Goal: Task Accomplishment & Management: Manage account settings

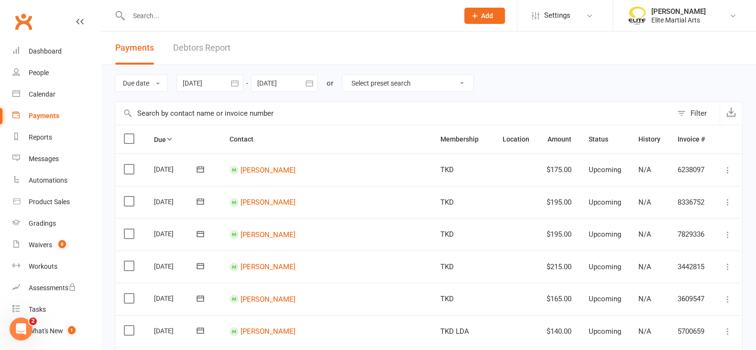
click at [47, 119] on div "Payments" at bounding box center [44, 116] width 31 height 8
click at [200, 44] on link "Debtors Report" at bounding box center [201, 48] width 57 height 33
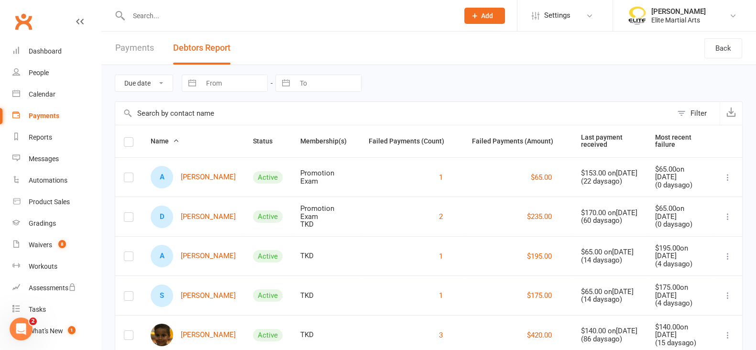
scroll to position [31, 0]
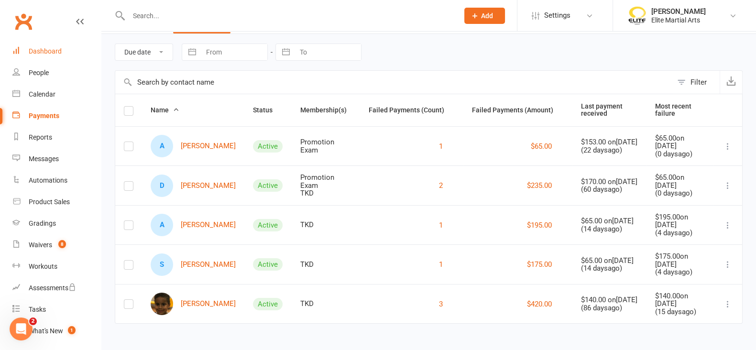
click at [42, 55] on div "Dashboard" at bounding box center [45, 51] width 33 height 8
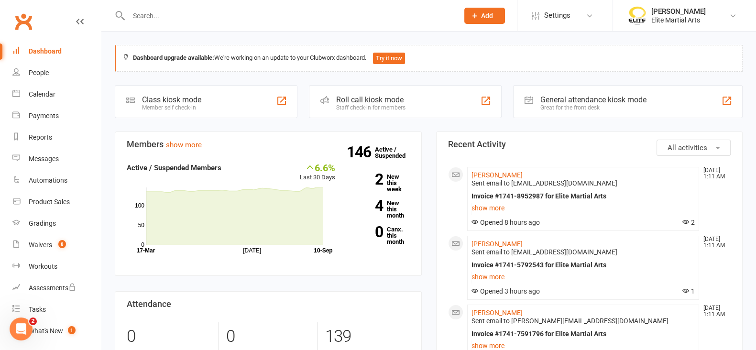
click at [54, 49] on div "Dashboard" at bounding box center [45, 51] width 33 height 8
click at [40, 118] on div "Payments" at bounding box center [44, 116] width 30 height 8
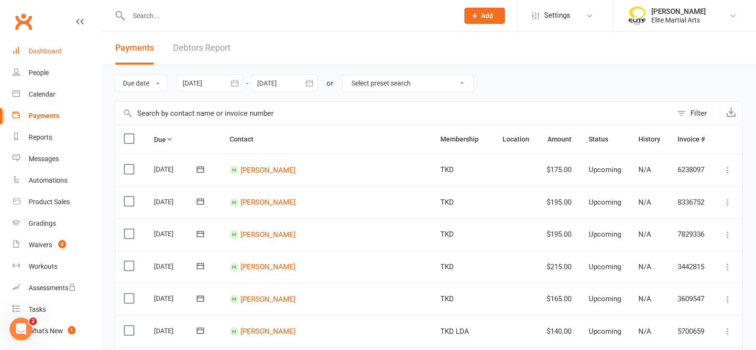
click at [35, 50] on div "Dashboard" at bounding box center [45, 51] width 33 height 8
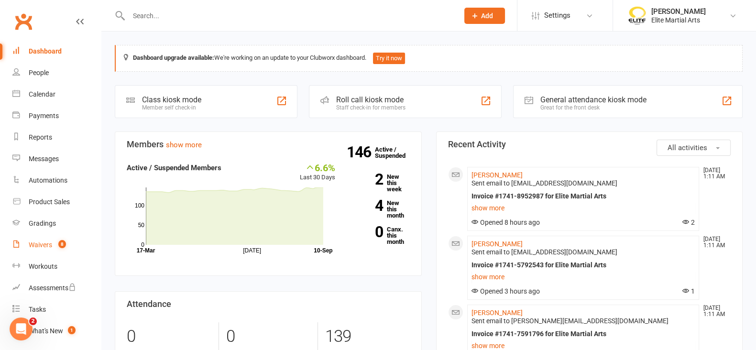
click at [43, 241] on div "Waivers" at bounding box center [40, 245] width 23 height 8
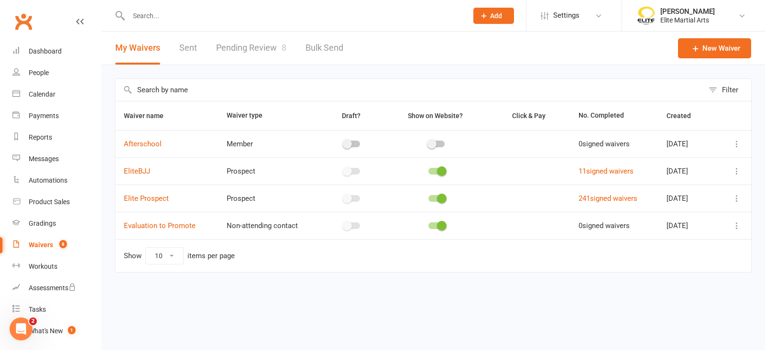
click at [251, 46] on link "Pending Review 8" at bounding box center [251, 48] width 70 height 33
select select "100"
